Goal: Information Seeking & Learning: Learn about a topic

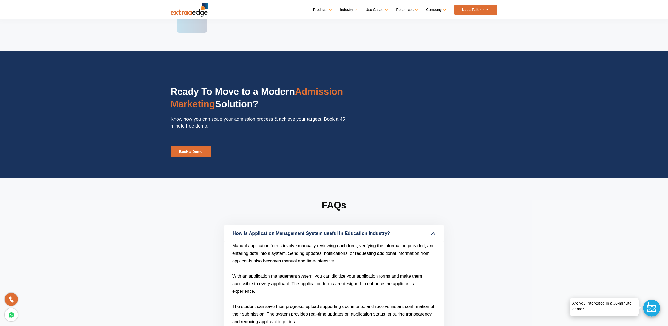
scroll to position [1446, 0]
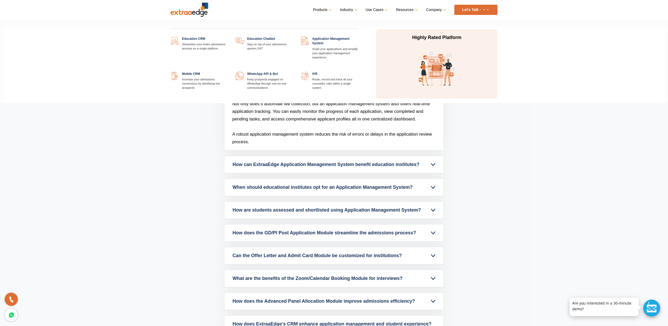
click at [325, 10] on link "Products" at bounding box center [322, 10] width 18 height 8
click at [358, 72] on link at bounding box center [358, 72] width 0 height 0
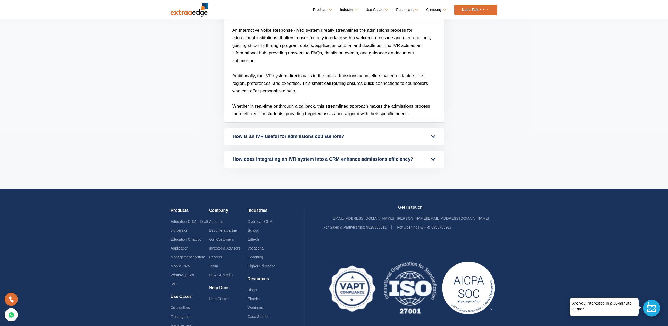
scroll to position [1395, 0]
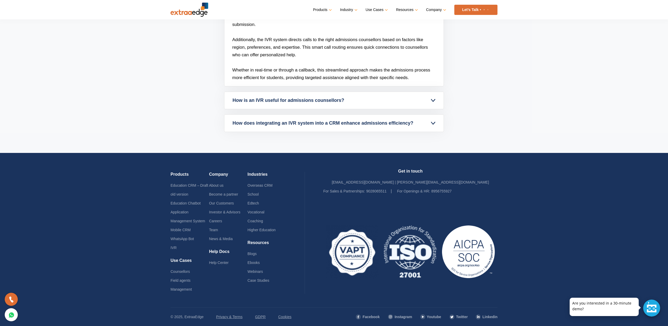
click at [299, 106] on link "How is an IVR useful for admissions counsellors?" at bounding box center [333, 100] width 219 height 17
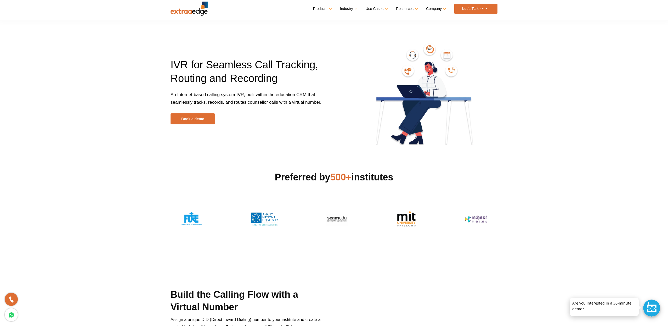
scroll to position [0, 0]
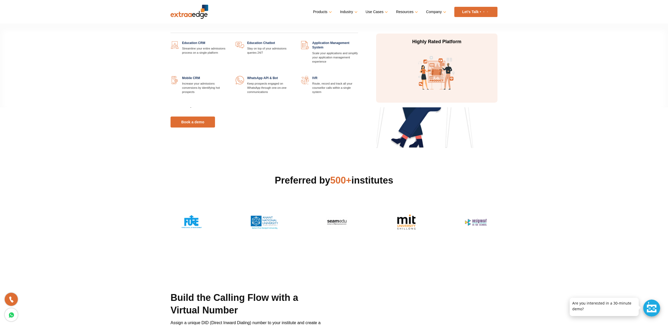
click at [228, 76] on link at bounding box center [228, 76] width 0 height 0
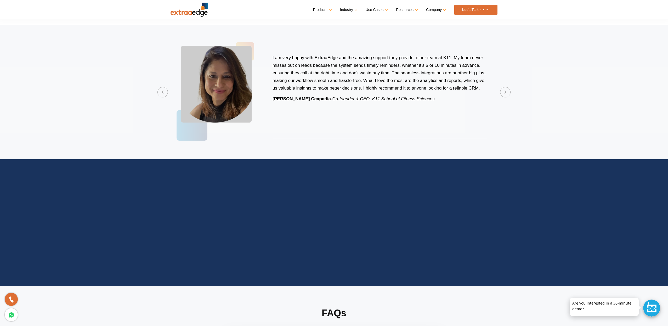
scroll to position [1030, 0]
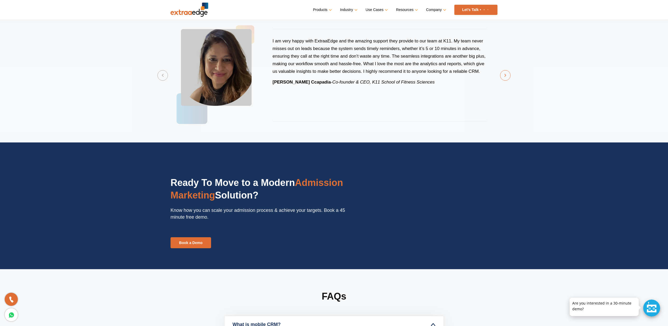
click at [507, 75] on button "Next" at bounding box center [505, 75] width 10 height 10
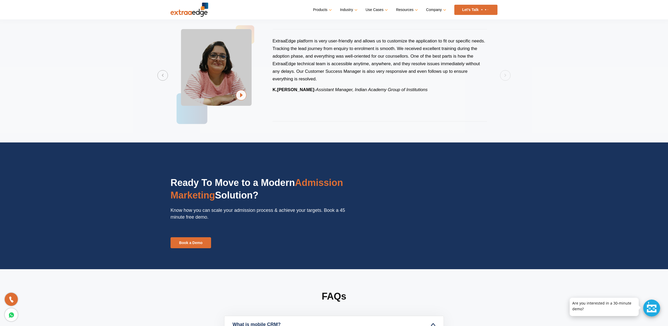
click at [506, 76] on section "Previous ExtraaEdge is an incredibly dynamic and trustworthy platform that trul…" at bounding box center [334, 75] width 668 height 134
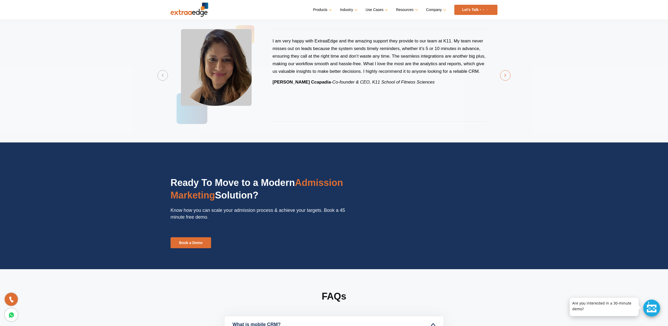
click at [505, 77] on button "Next" at bounding box center [505, 75] width 10 height 10
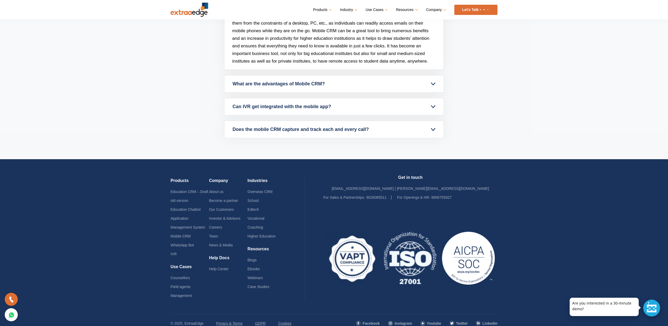
scroll to position [1373, 0]
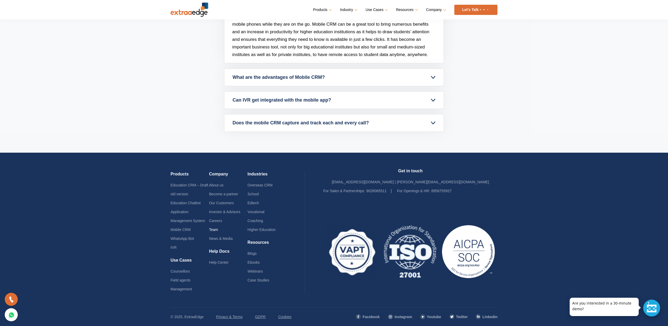
click at [216, 229] on link "Team" at bounding box center [213, 229] width 9 height 4
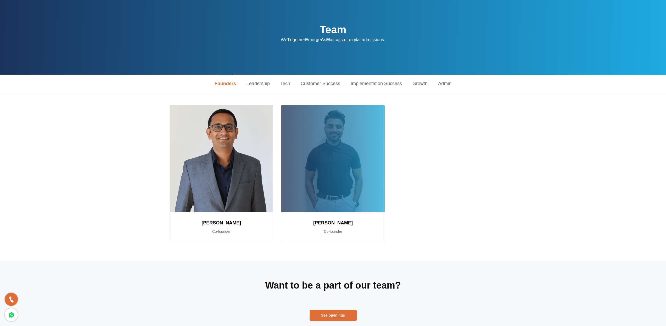
scroll to position [45, 0]
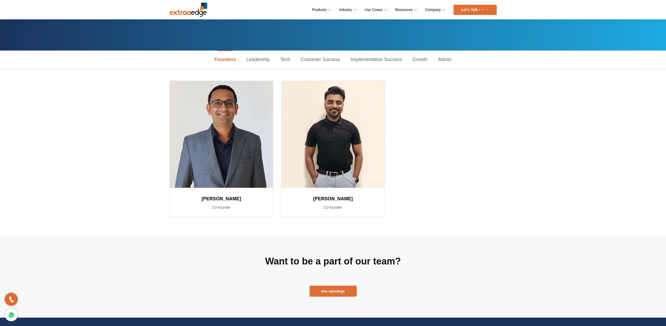
click at [264, 57] on link "Leadership" at bounding box center [258, 59] width 34 height 18
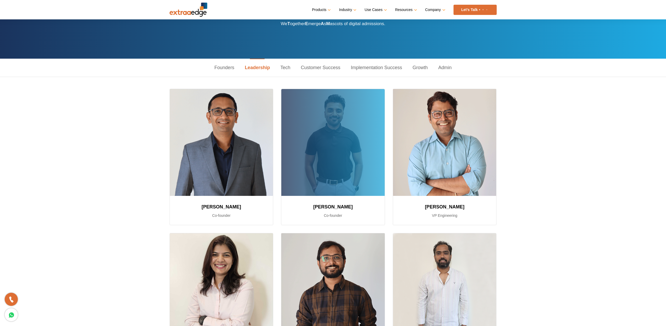
scroll to position [0, 0]
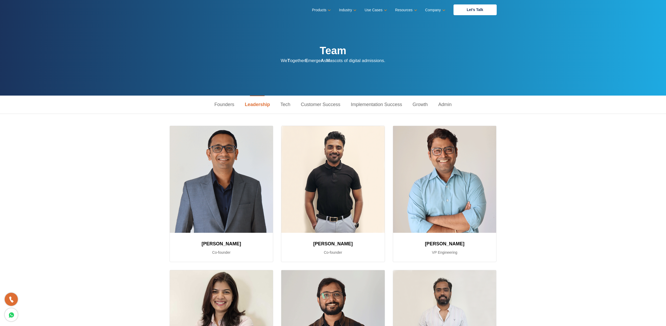
click at [291, 105] on link "Tech" at bounding box center [285, 104] width 20 height 18
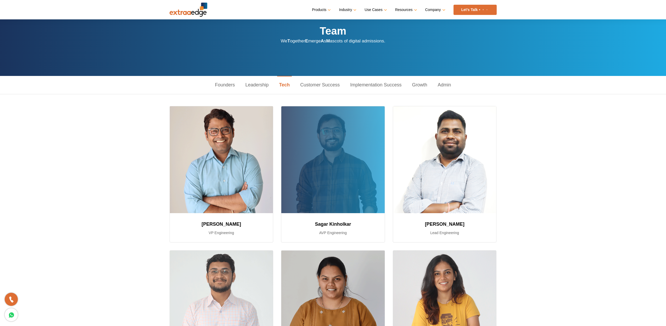
scroll to position [0, 0]
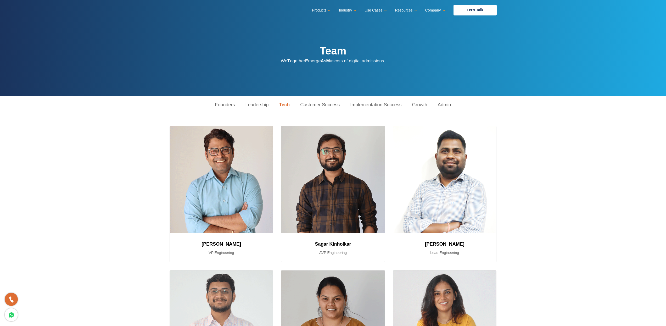
click at [307, 107] on link "Customer Success" at bounding box center [320, 105] width 50 height 18
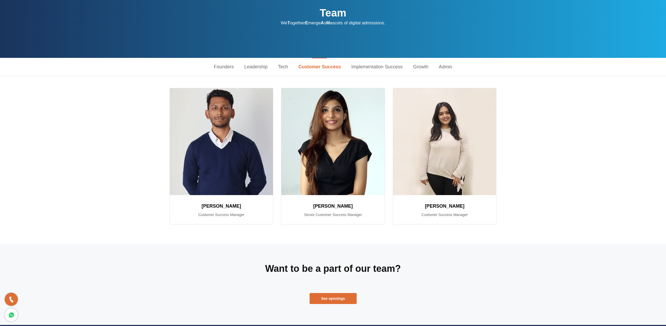
scroll to position [3, 0]
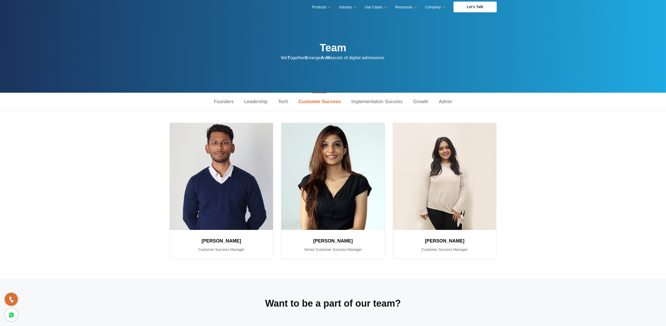
click at [364, 104] on link "Implementation Success" at bounding box center [377, 102] width 62 height 18
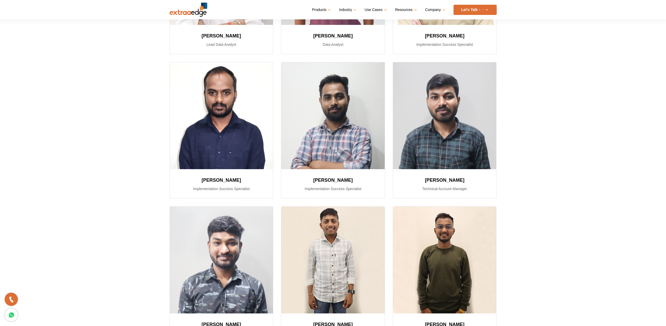
scroll to position [26, 0]
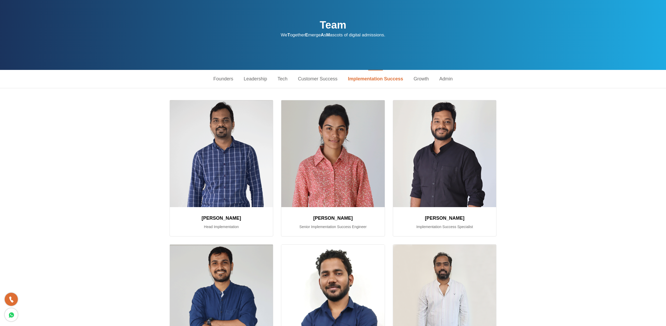
click at [417, 81] on link "Growth" at bounding box center [421, 79] width 26 height 18
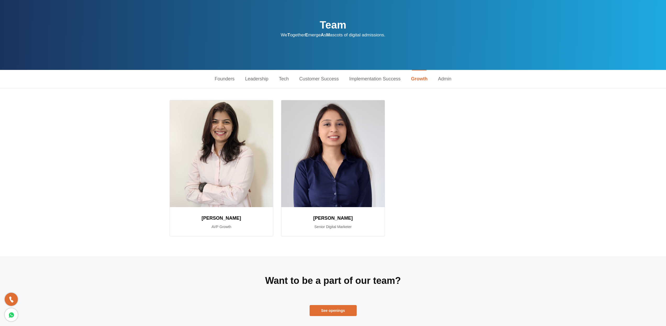
click at [445, 81] on link "Admin" at bounding box center [445, 79] width 24 height 18
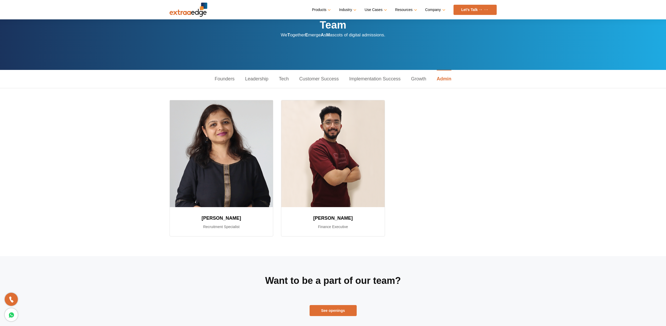
scroll to position [210, 0]
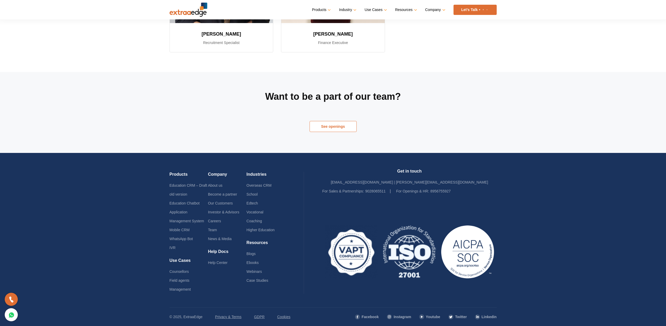
click at [331, 126] on link "See openings" at bounding box center [332, 126] width 47 height 11
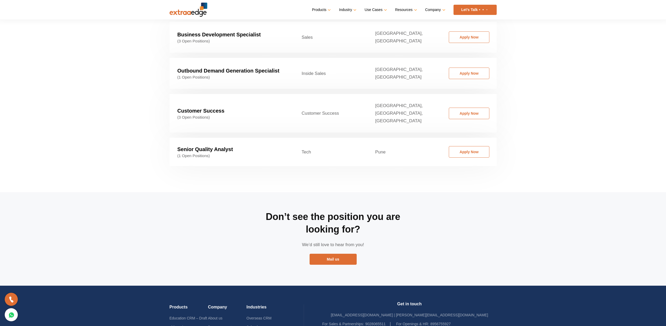
scroll to position [602, 0]
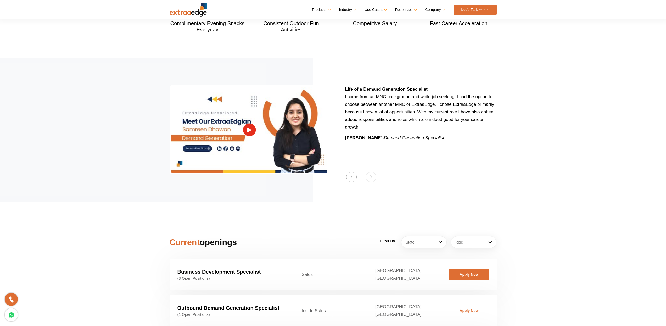
click at [463, 268] on link "Apply Now" at bounding box center [469, 274] width 41 height 12
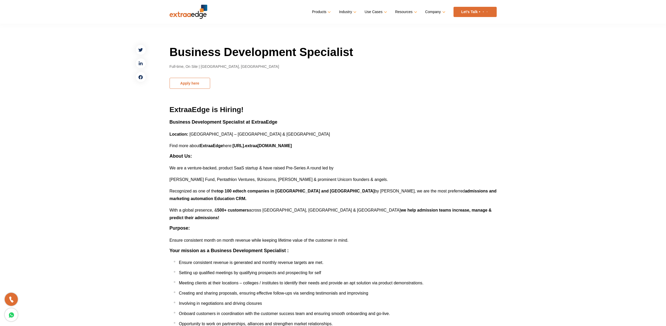
click at [193, 87] on button "Apply here" at bounding box center [189, 83] width 41 height 11
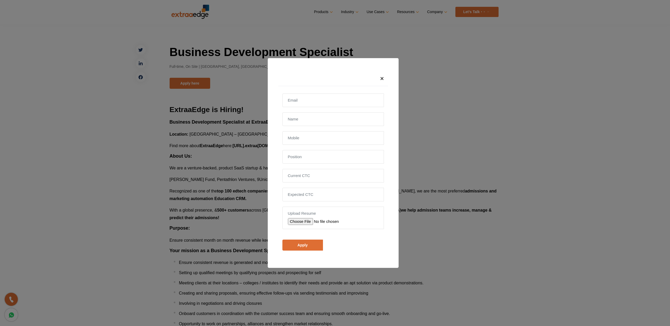
click at [382, 81] on span "×" at bounding box center [382, 78] width 4 height 7
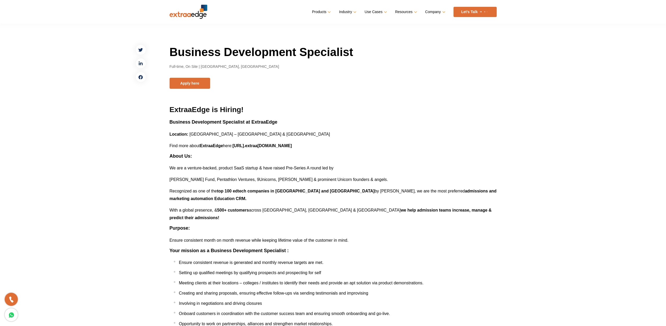
click at [190, 15] on img at bounding box center [188, 12] width 38 height 14
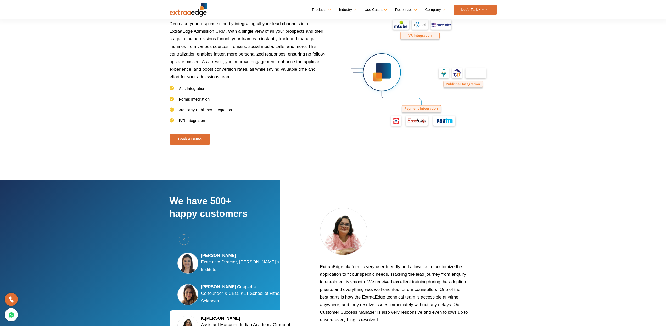
scroll to position [1014, 0]
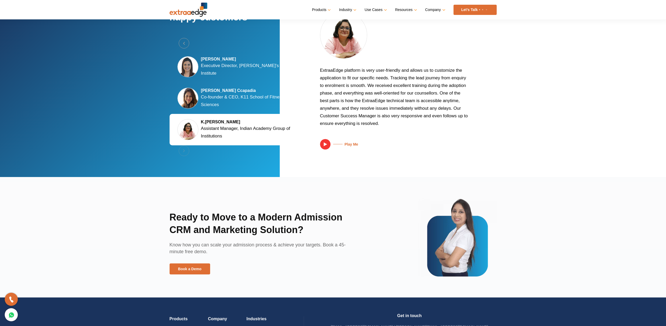
click at [233, 100] on p "Co-founder & CEO, K11 School of Fitness Sciences" at bounding box center [248, 100] width 94 height 15
click at [222, 70] on p "Executive Director, Tula's Institute" at bounding box center [248, 69] width 94 height 15
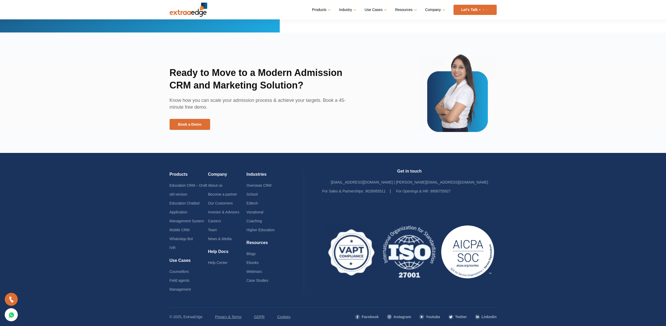
scroll to position [1136, 0]
